Goal: Task Accomplishment & Management: Use online tool/utility

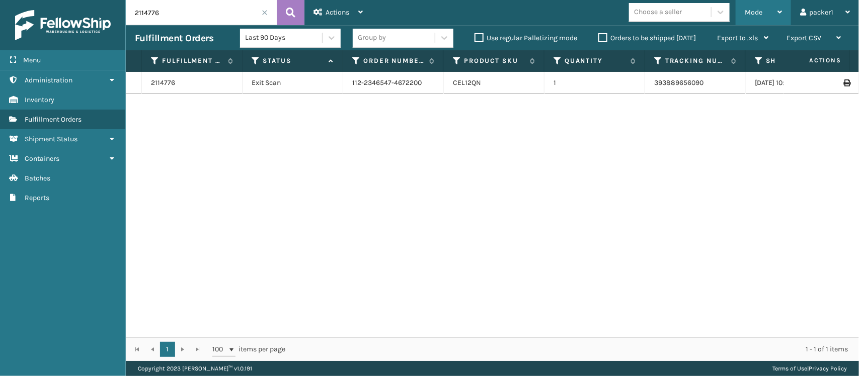
click at [767, 13] on div "Mode" at bounding box center [762, 12] width 37 height 25
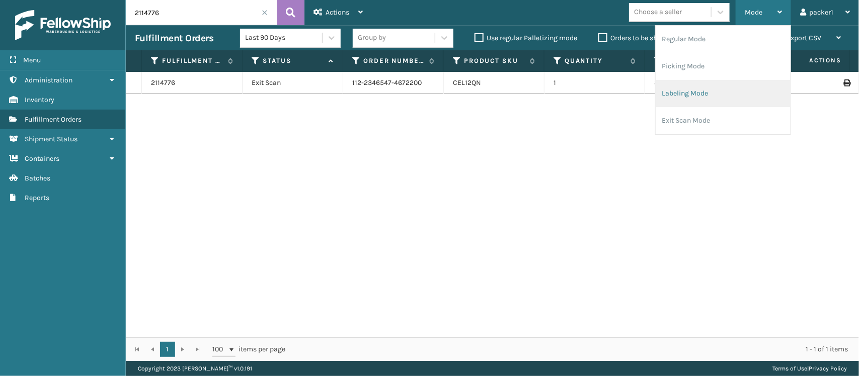
click at [724, 105] on li "Labeling Mode" at bounding box center [722, 93] width 135 height 27
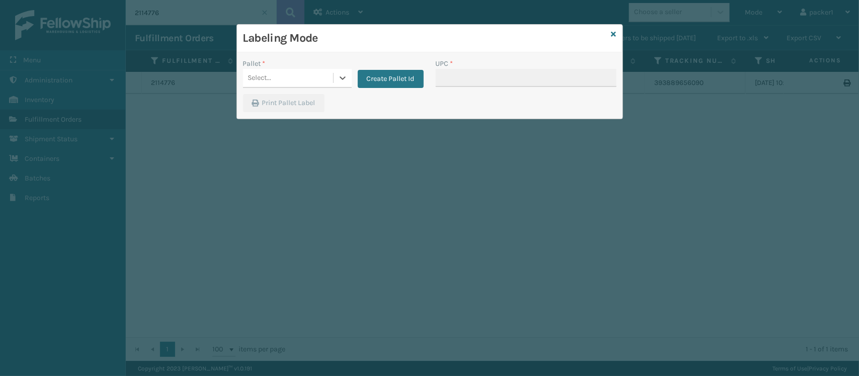
click at [320, 86] on div "Select..." at bounding box center [288, 78] width 90 height 17
click at [311, 99] on div "FDXG-OWD3KLG2P0" at bounding box center [297, 103] width 109 height 19
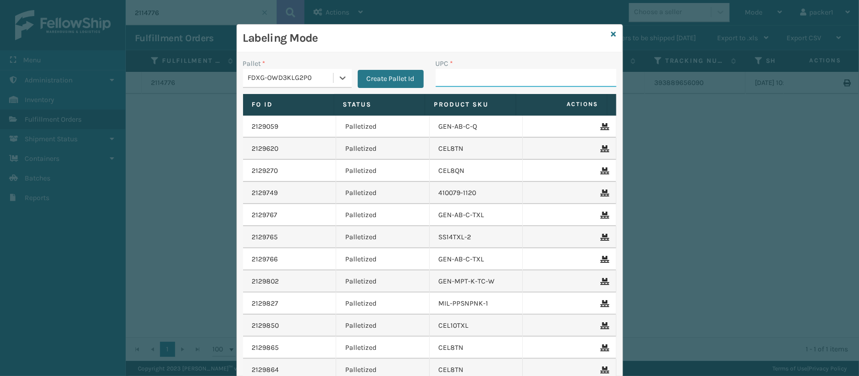
click at [492, 74] on input "UPC *" at bounding box center [526, 78] width 181 height 18
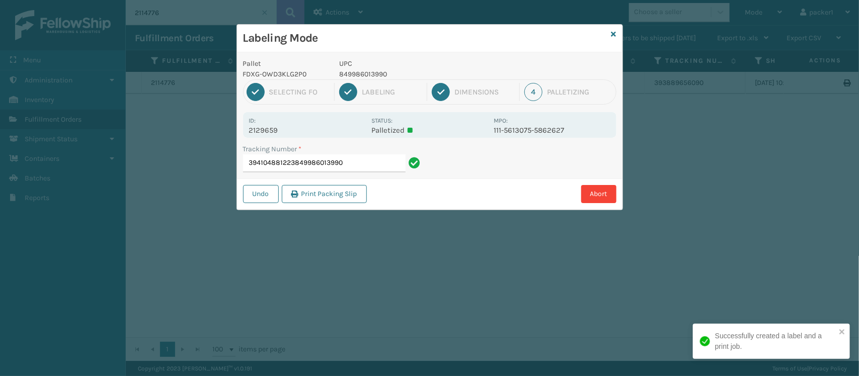
type input "394104881223849986013990"
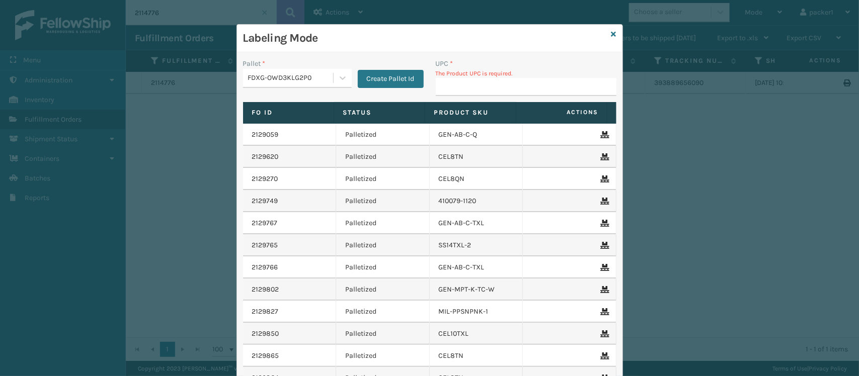
click at [494, 76] on p "The Product UPC is required." at bounding box center [526, 73] width 181 height 9
click at [496, 88] on input "UPC *" at bounding box center [526, 87] width 181 height 18
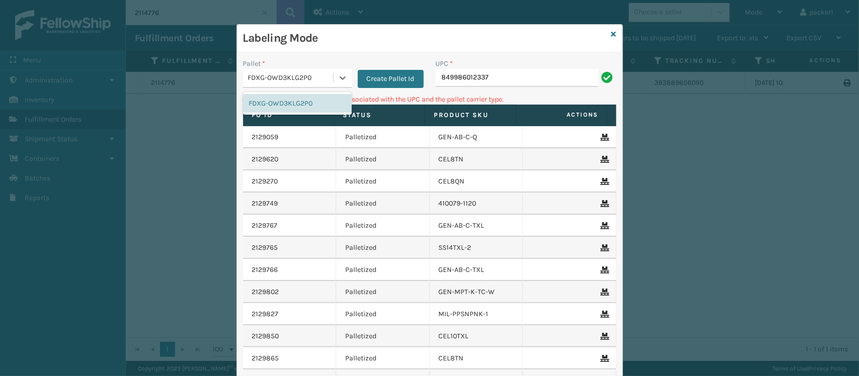
click at [270, 72] on div "FDXG-OWD3KLG2P0" at bounding box center [288, 78] width 90 height 17
click at [376, 72] on button "Create Pallet Id" at bounding box center [391, 79] width 66 height 18
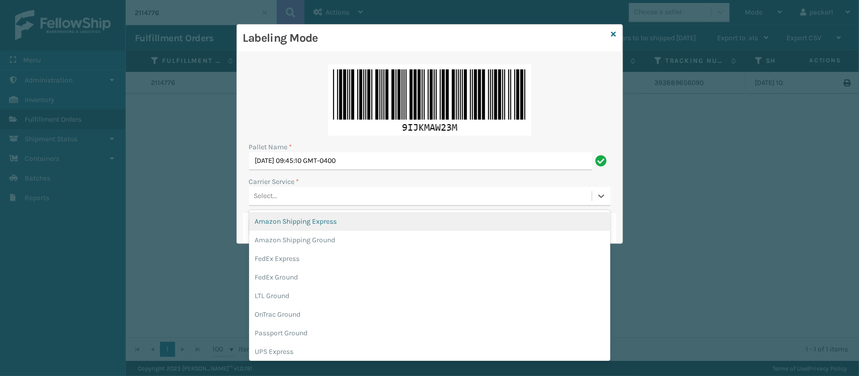
click at [343, 187] on div "Select..." at bounding box center [429, 196] width 361 height 19
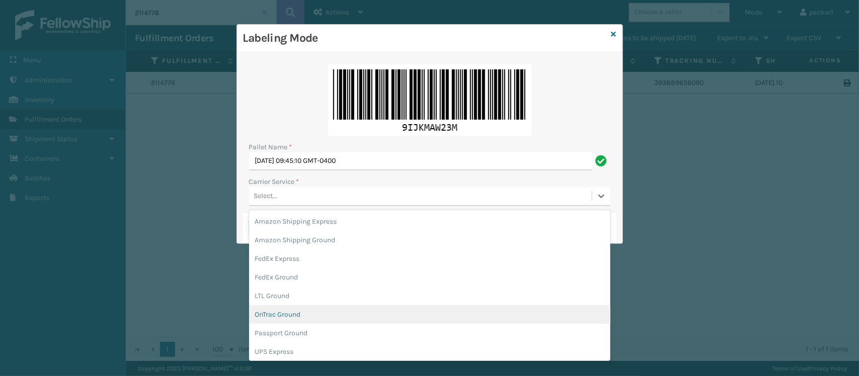
click at [313, 315] on div "OnTrac Ground" at bounding box center [429, 314] width 361 height 19
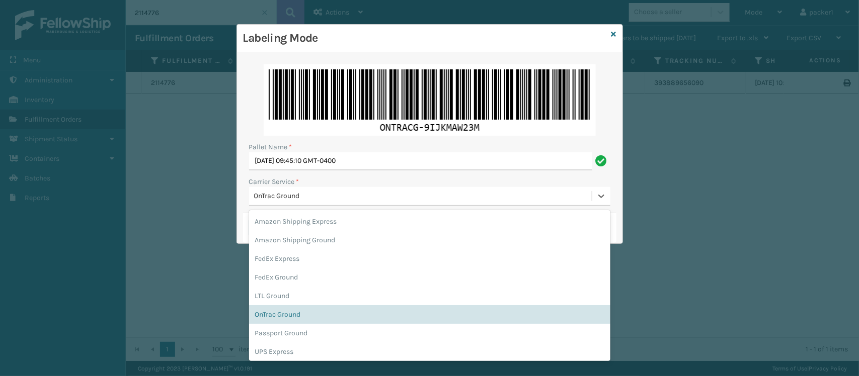
click at [425, 202] on div "OnTrac Ground" at bounding box center [423, 196] width 338 height 11
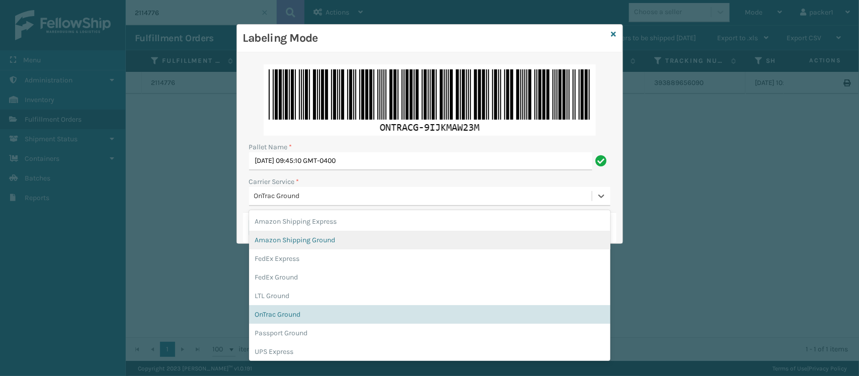
scroll to position [57, 0]
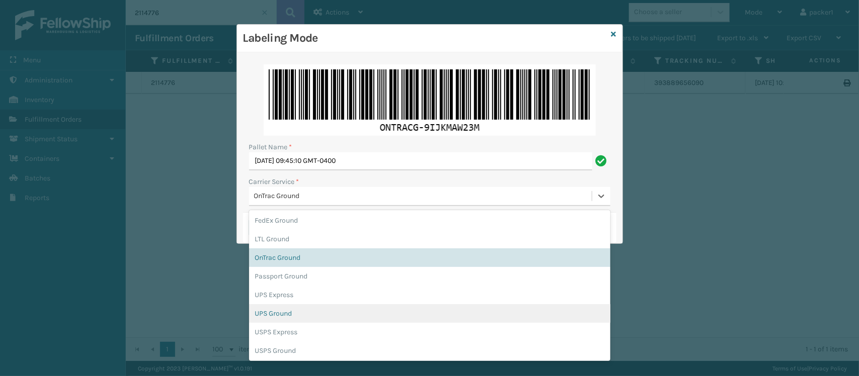
click at [411, 312] on div "UPS Ground" at bounding box center [429, 313] width 361 height 19
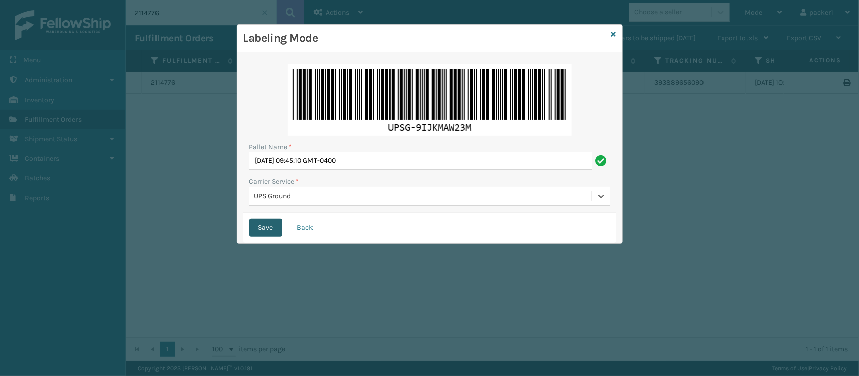
click at [271, 225] on button "Save" at bounding box center [265, 228] width 33 height 18
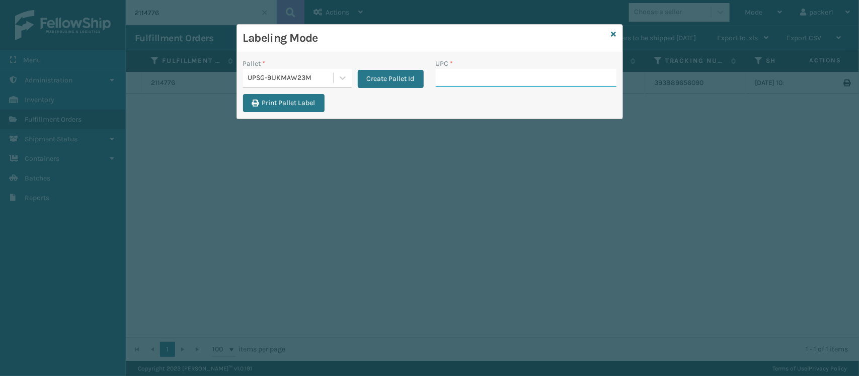
click at [475, 79] on input "UPC *" at bounding box center [526, 78] width 181 height 18
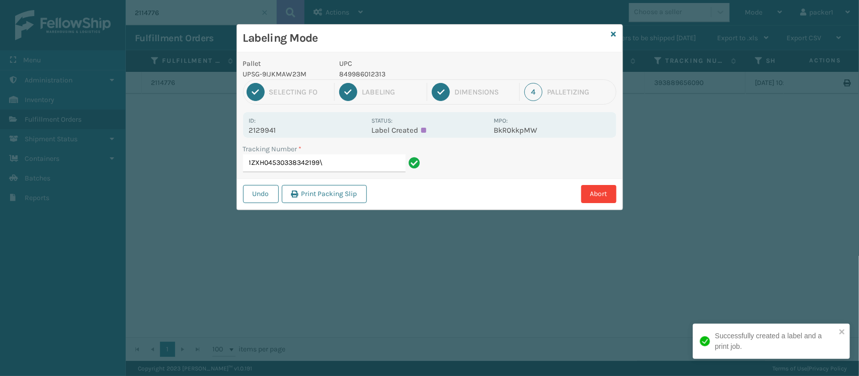
type input "1ZXH04530338342199"
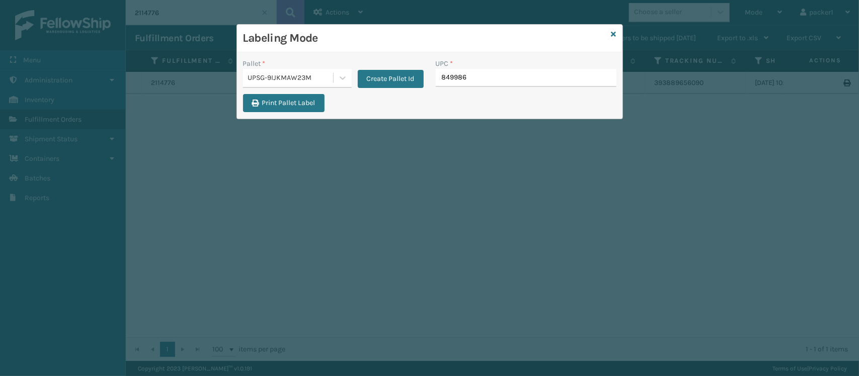
type input "8499860"
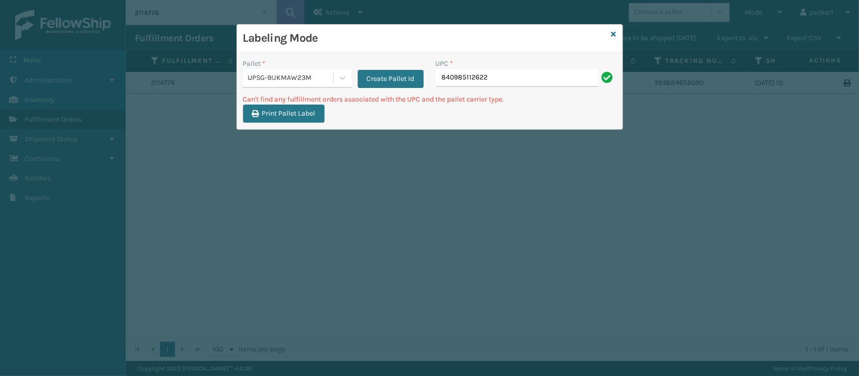
click at [267, 87] on div "UPSG-9IJKMAW23M" at bounding box center [297, 78] width 109 height 19
click at [267, 105] on div "FDXG-OWD3KLG2P0" at bounding box center [297, 103] width 109 height 19
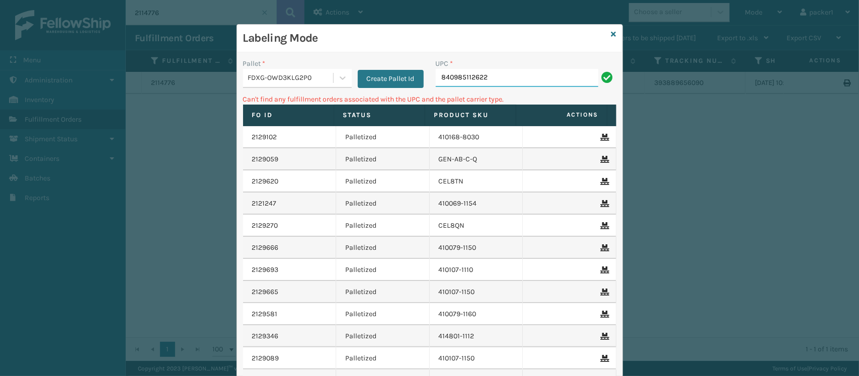
click at [529, 71] on input "840985112622" at bounding box center [517, 78] width 162 height 18
click at [295, 81] on div "FDXG-OWD3KLG2P0" at bounding box center [291, 78] width 86 height 11
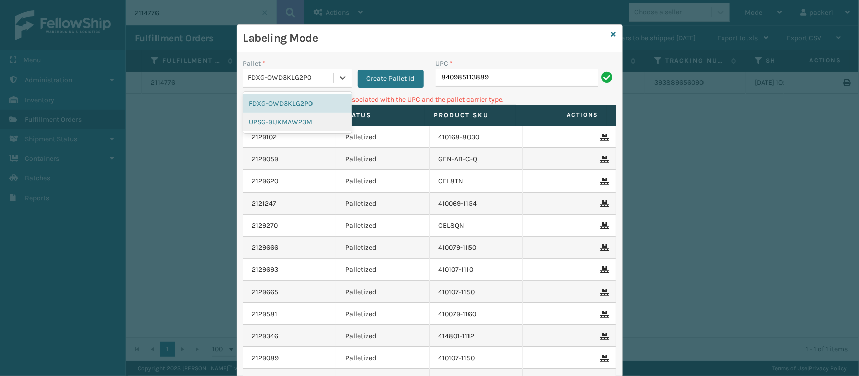
click at [291, 119] on div "UPSG-9IJKMAW23M" at bounding box center [297, 122] width 109 height 19
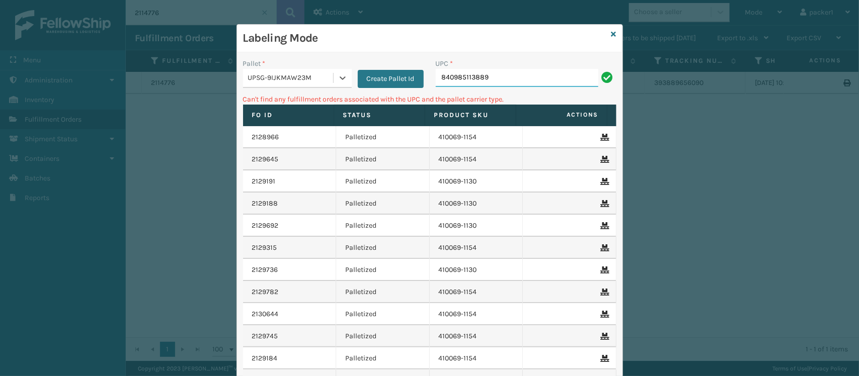
click at [526, 74] on input "840985113889" at bounding box center [517, 78] width 162 height 18
click at [276, 72] on div "UPSG-9IJKMAW23M" at bounding box center [288, 78] width 90 height 17
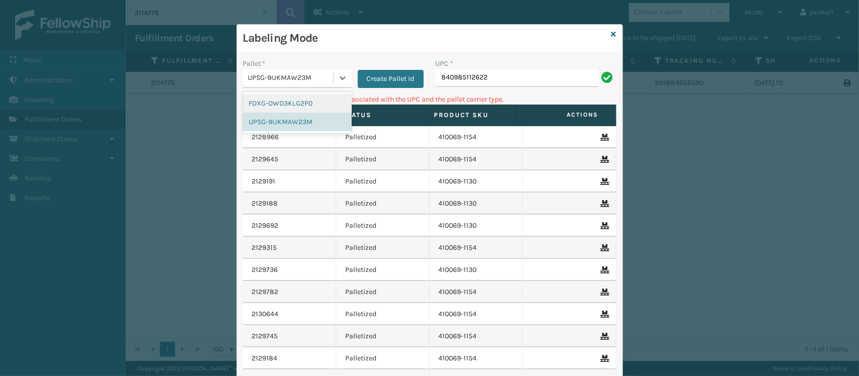
click at [271, 104] on div "FDXG-OWD3KLG2P0" at bounding box center [297, 103] width 109 height 19
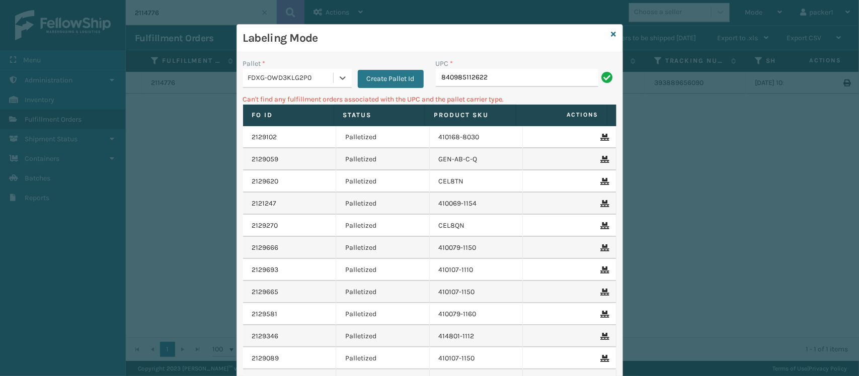
click at [556, 66] on div "UPC *" at bounding box center [526, 63] width 181 height 11
click at [552, 69] on input "840985112622" at bounding box center [517, 78] width 162 height 18
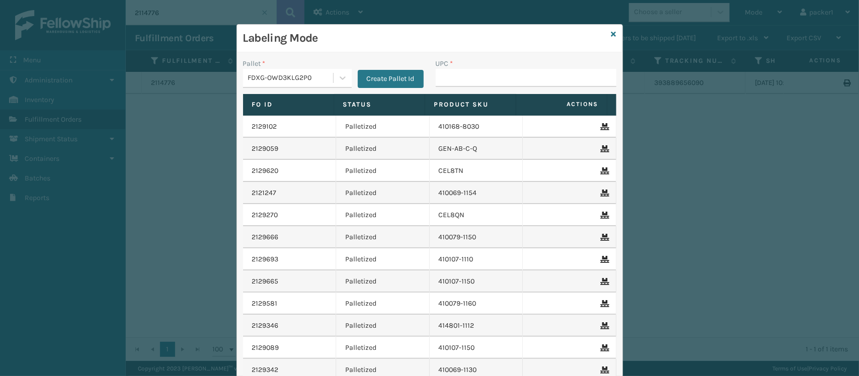
click at [552, 69] on input "UPC *" at bounding box center [526, 78] width 181 height 18
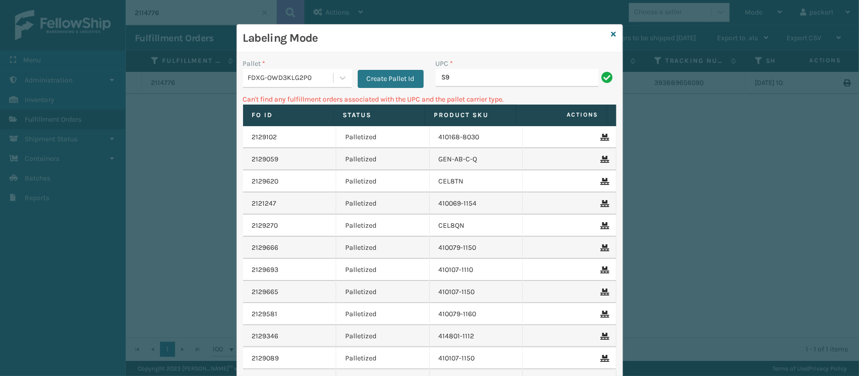
type input "S"
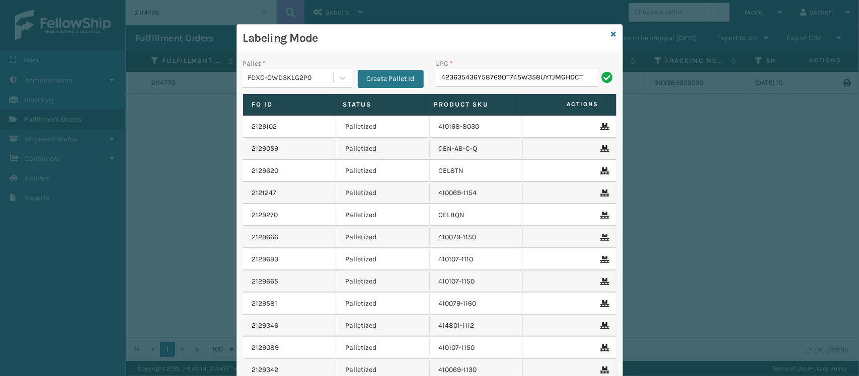
scroll to position [0, 0]
type input "4"
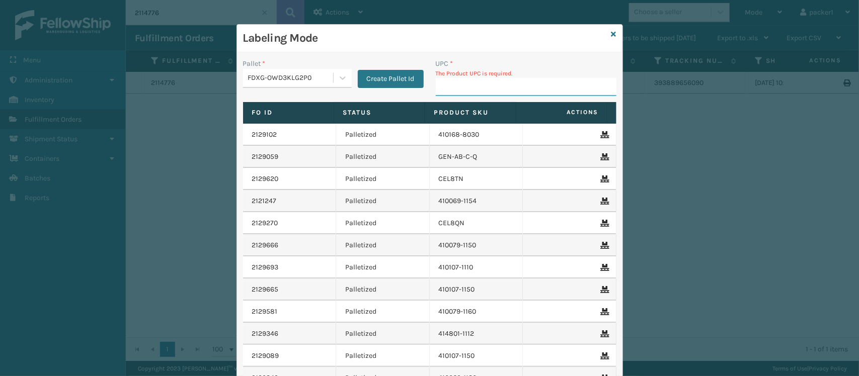
click at [590, 83] on input "UPC *" at bounding box center [526, 87] width 181 height 18
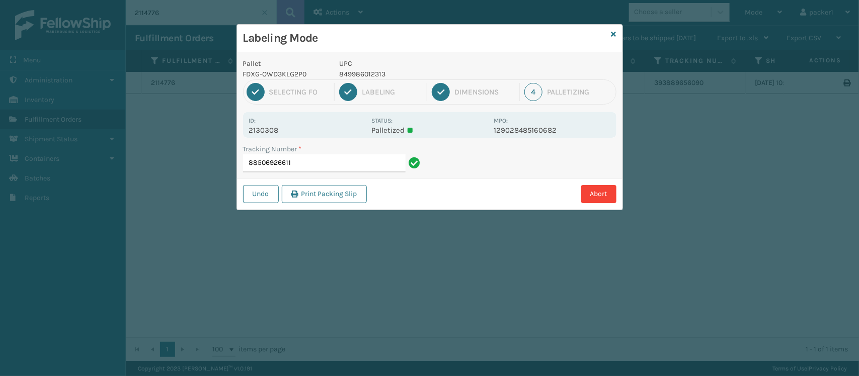
type input "88506926611"
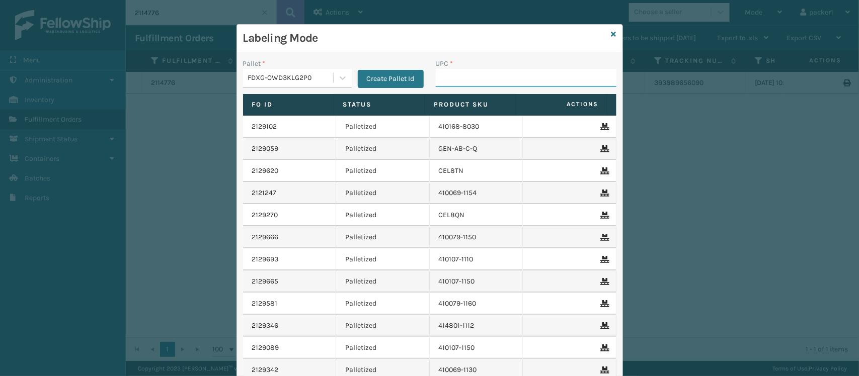
click at [534, 81] on input "UPC *" at bounding box center [526, 78] width 181 height 18
